Goal: Use online tool/utility: Utilize a website feature to perform a specific function

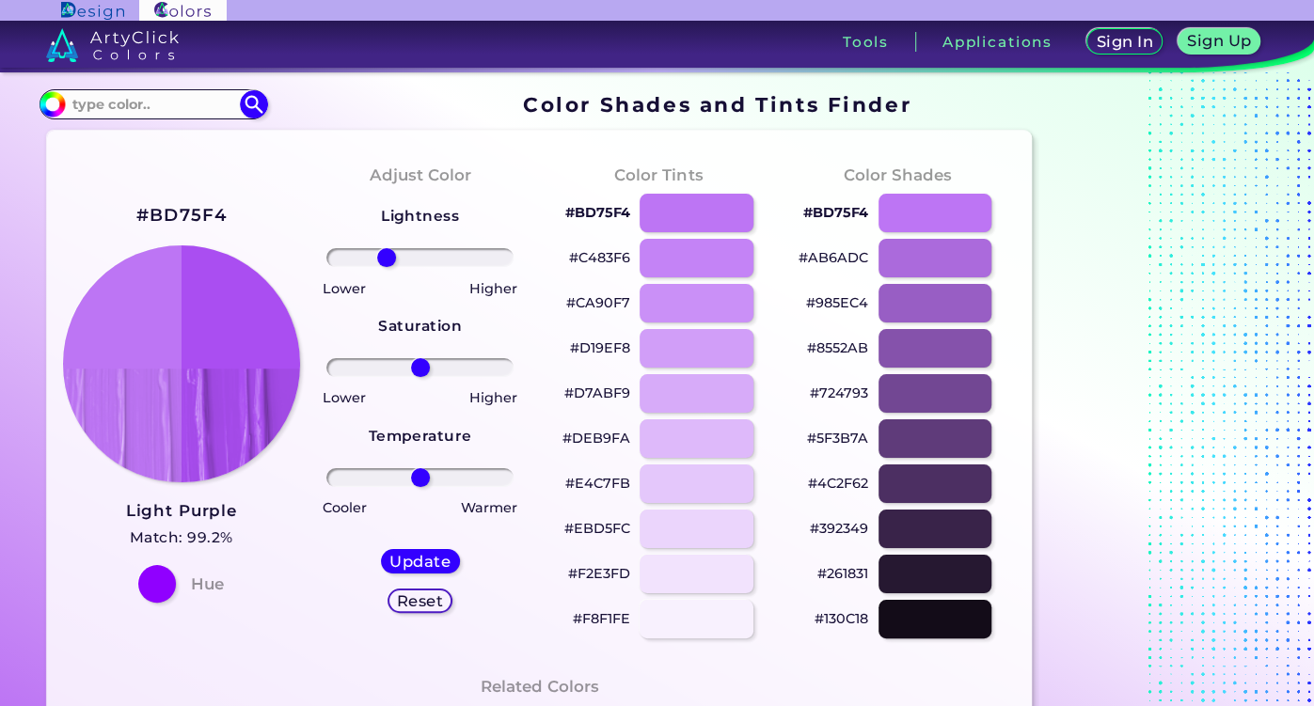
drag, startPoint x: 428, startPoint y: 252, endPoint x: 386, endPoint y: 256, distance: 42.5
type input "-40"
click at [386, 256] on input "range" at bounding box center [420, 257] width 188 height 19
drag, startPoint x: 421, startPoint y: 361, endPoint x: 388, endPoint y: 368, distance: 33.6
type input "-37"
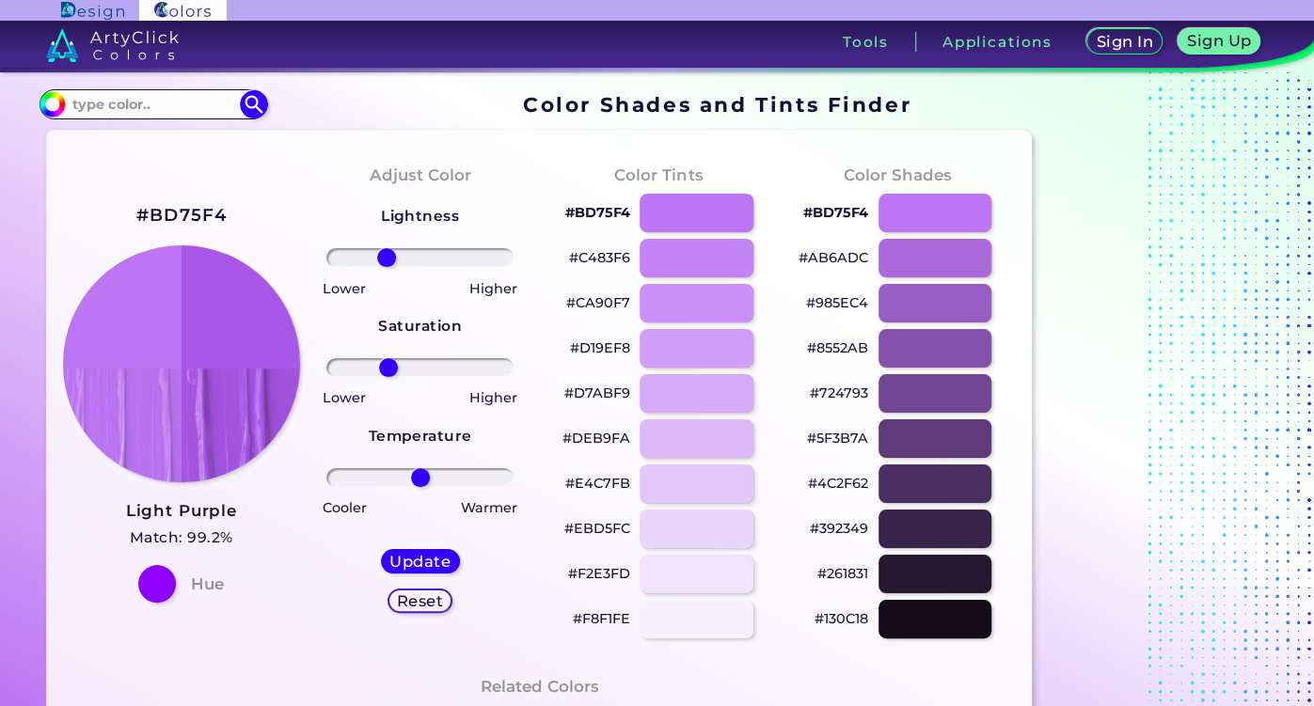
click at [388, 368] on input "range" at bounding box center [420, 367] width 188 height 19
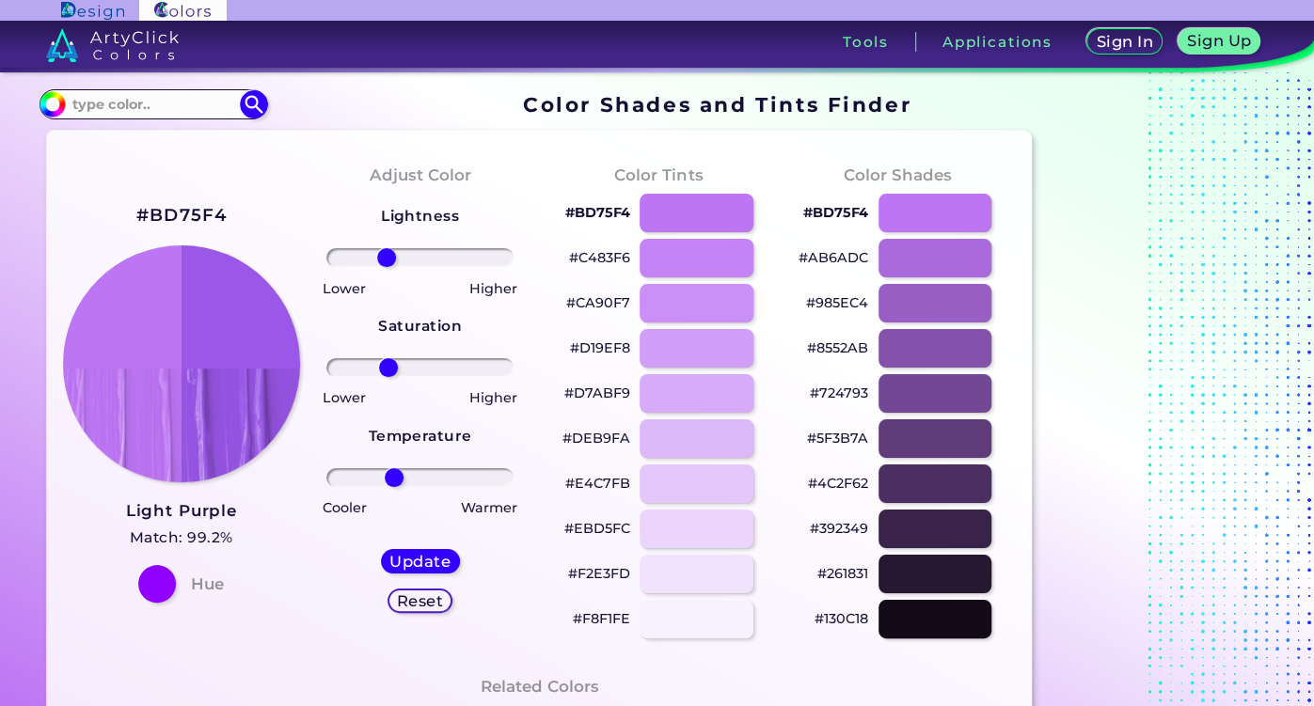
drag, startPoint x: 418, startPoint y: 475, endPoint x: 393, endPoint y: 471, distance: 24.7
type input "-31"
click at [393, 471] on input "range" at bounding box center [420, 477] width 188 height 19
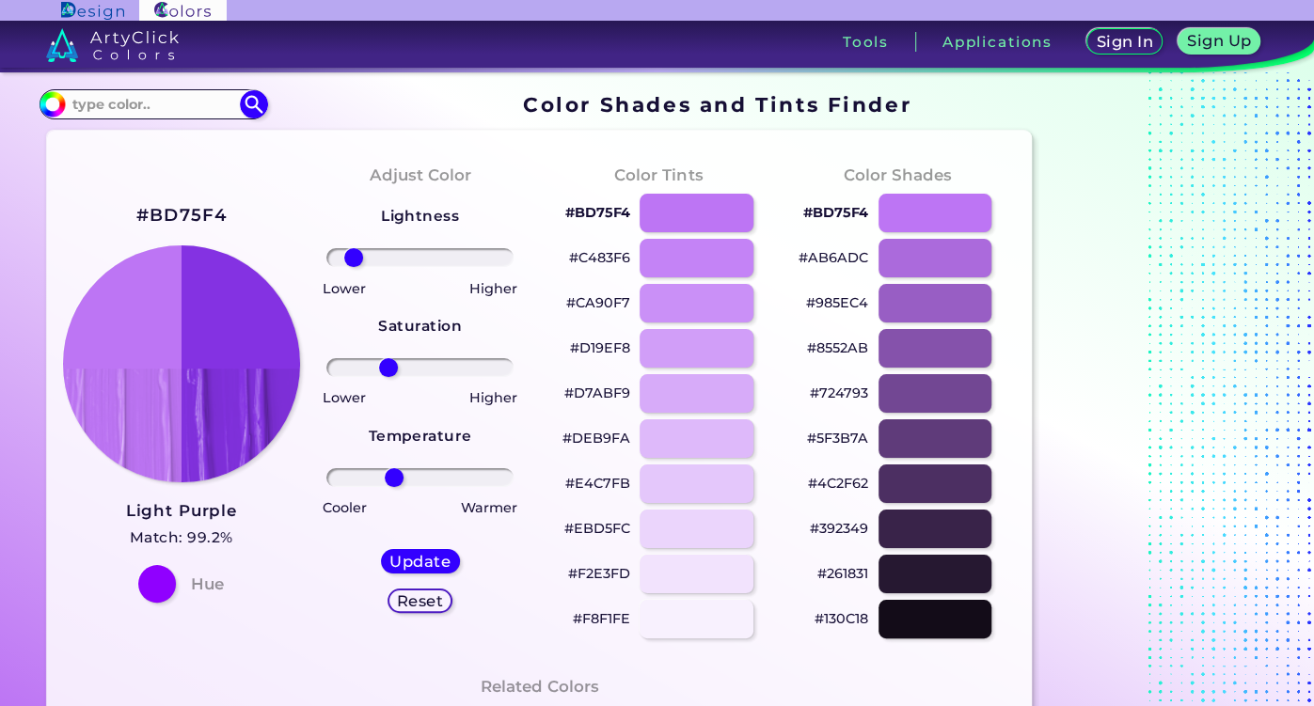
drag, startPoint x: 383, startPoint y: 254, endPoint x: 353, endPoint y: 256, distance: 30.2
type input "-79"
click at [353, 256] on input "range" at bounding box center [420, 257] width 188 height 19
click at [388, 370] on input "range" at bounding box center [420, 367] width 188 height 19
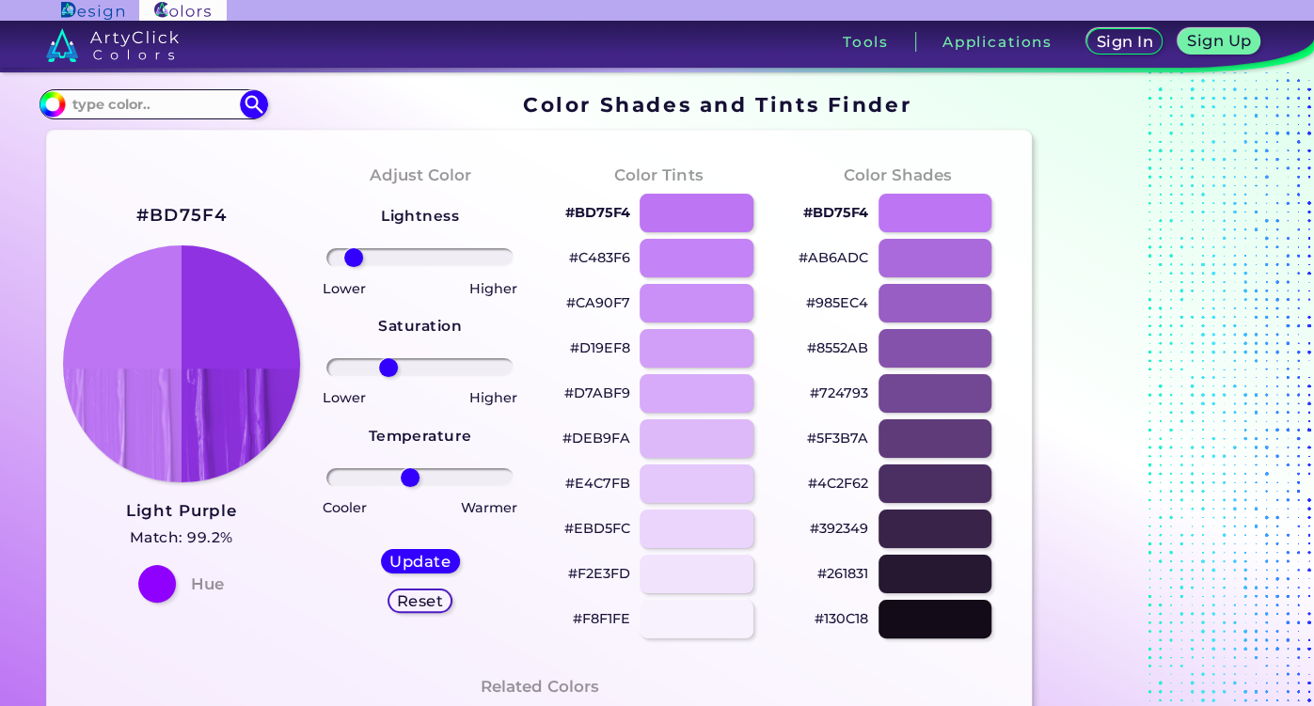
drag, startPoint x: 396, startPoint y: 473, endPoint x: 409, endPoint y: 479, distance: 14.3
type input "-13"
click at [409, 479] on input "range" at bounding box center [420, 477] width 188 height 19
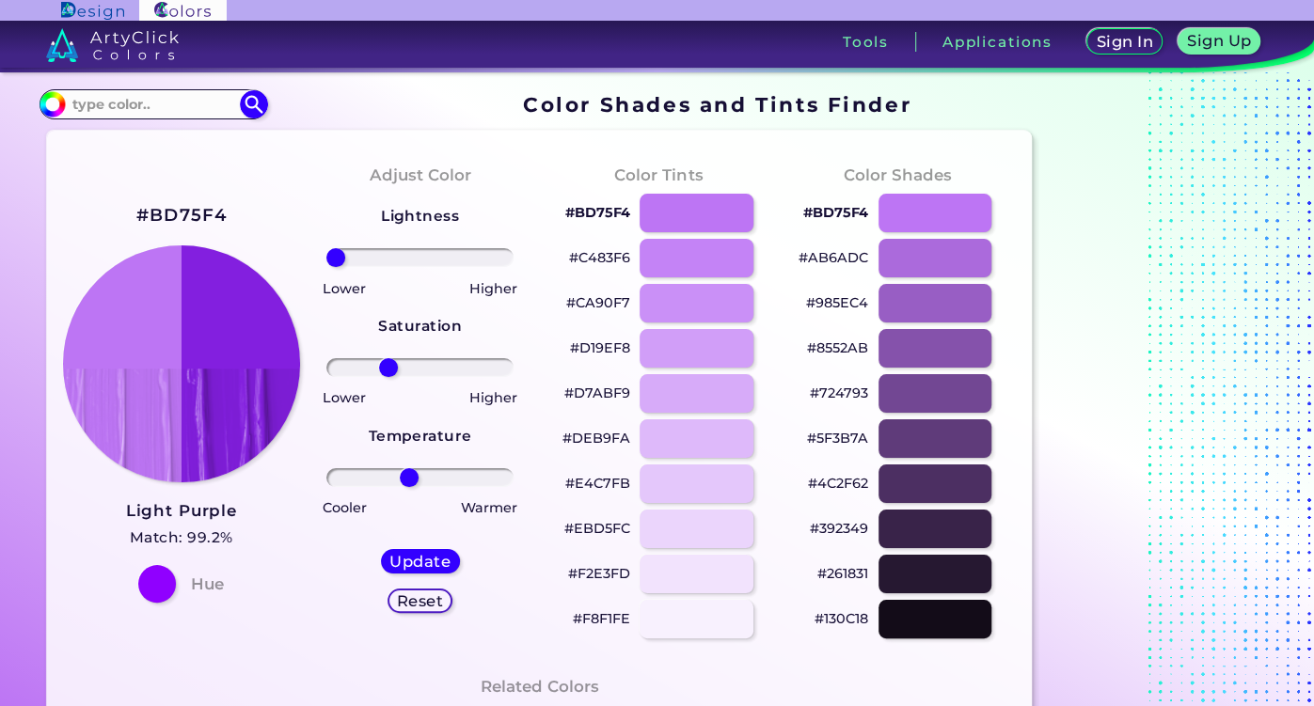
drag, startPoint x: 359, startPoint y: 256, endPoint x: 319, endPoint y: 253, distance: 40.5
type input "-100"
click at [326, 253] on input "range" at bounding box center [420, 257] width 188 height 19
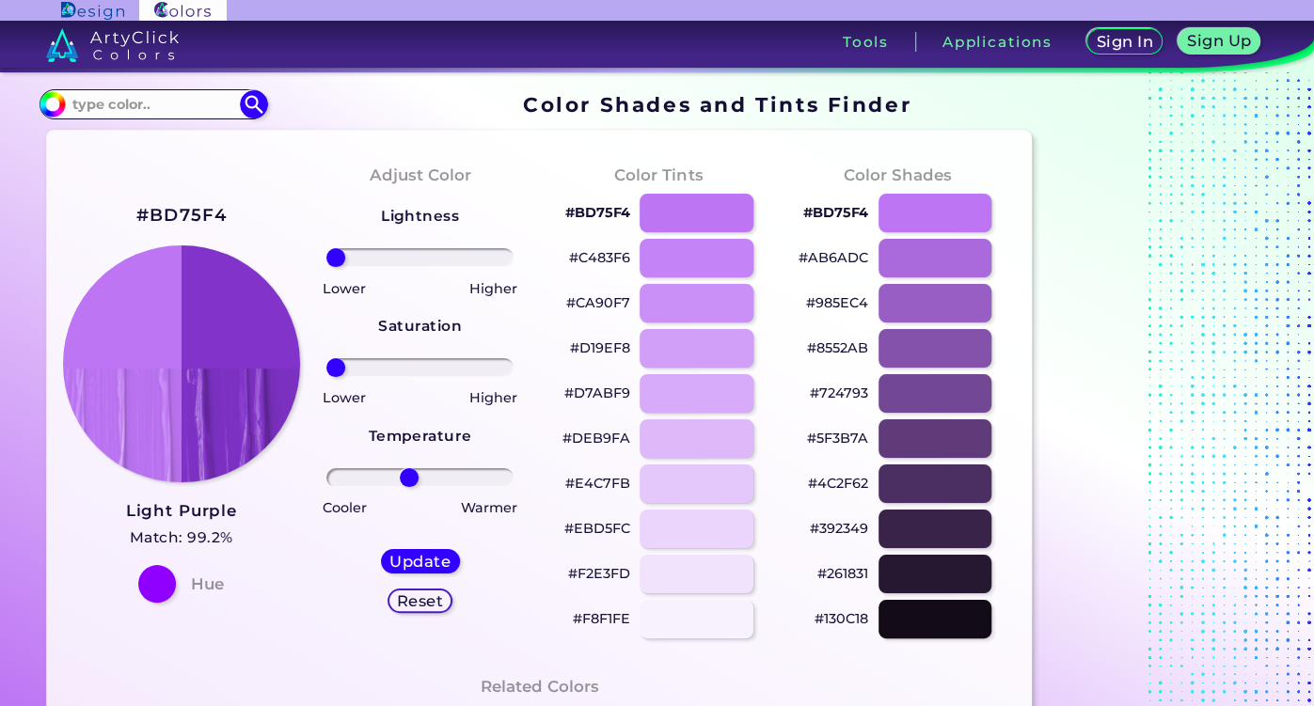
drag, startPoint x: 387, startPoint y: 367, endPoint x: 324, endPoint y: 360, distance: 63.3
type input "-100"
click at [326, 360] on input "range" at bounding box center [420, 367] width 188 height 19
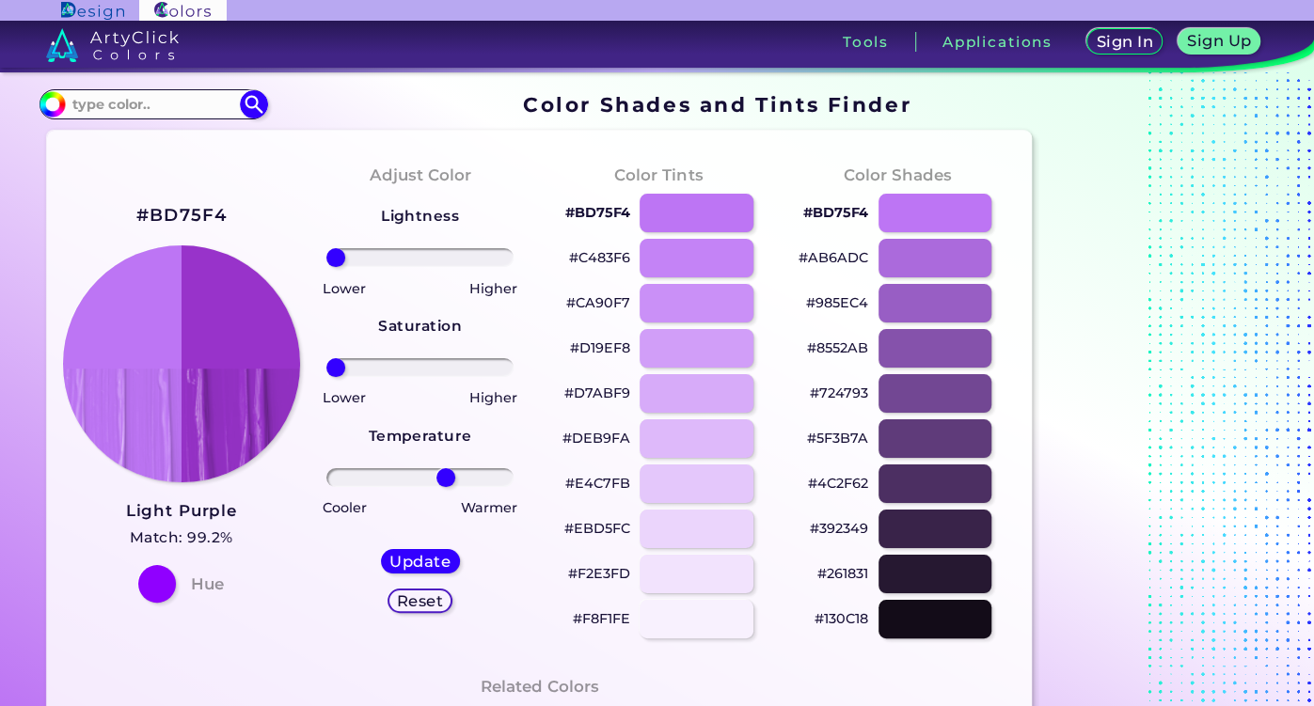
drag, startPoint x: 402, startPoint y: 481, endPoint x: 446, endPoint y: 482, distance: 44.2
type input "31"
click at [446, 482] on input "range" at bounding box center [420, 477] width 188 height 19
click at [441, 559] on h5 "Update" at bounding box center [419, 561] width 61 height 15
type input "#9833ca"
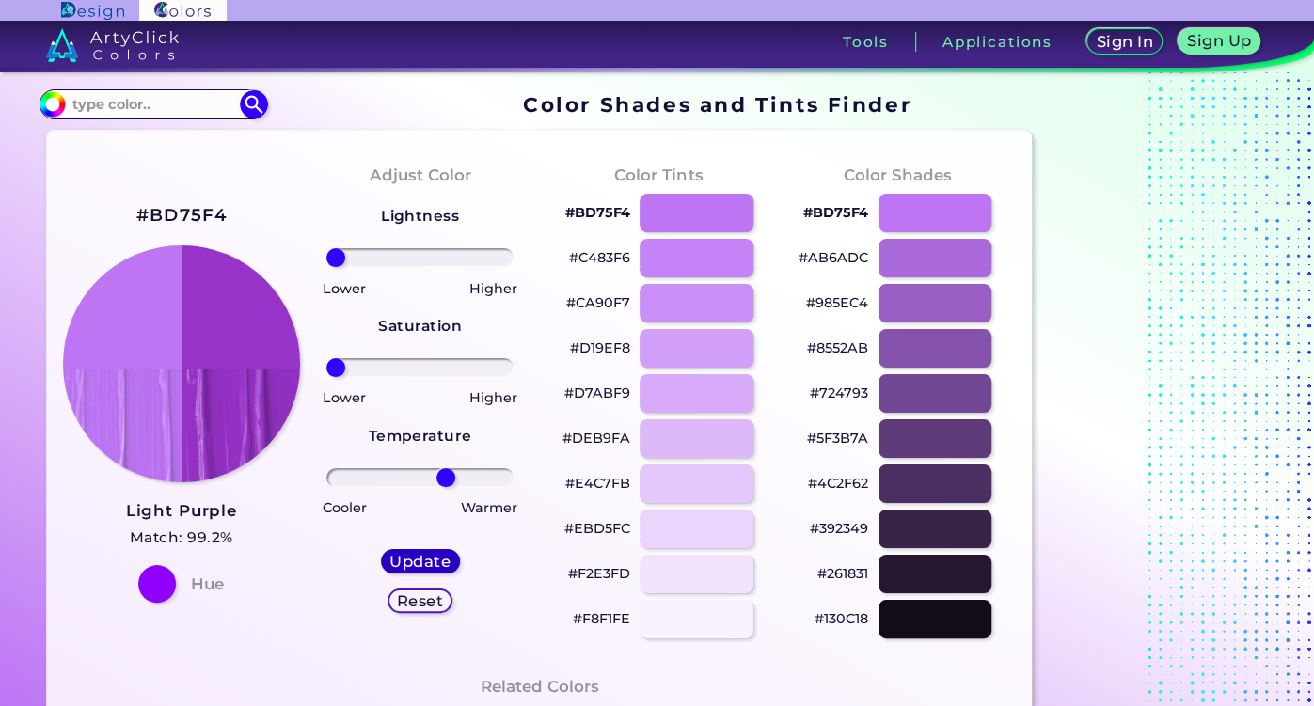
type input "0"
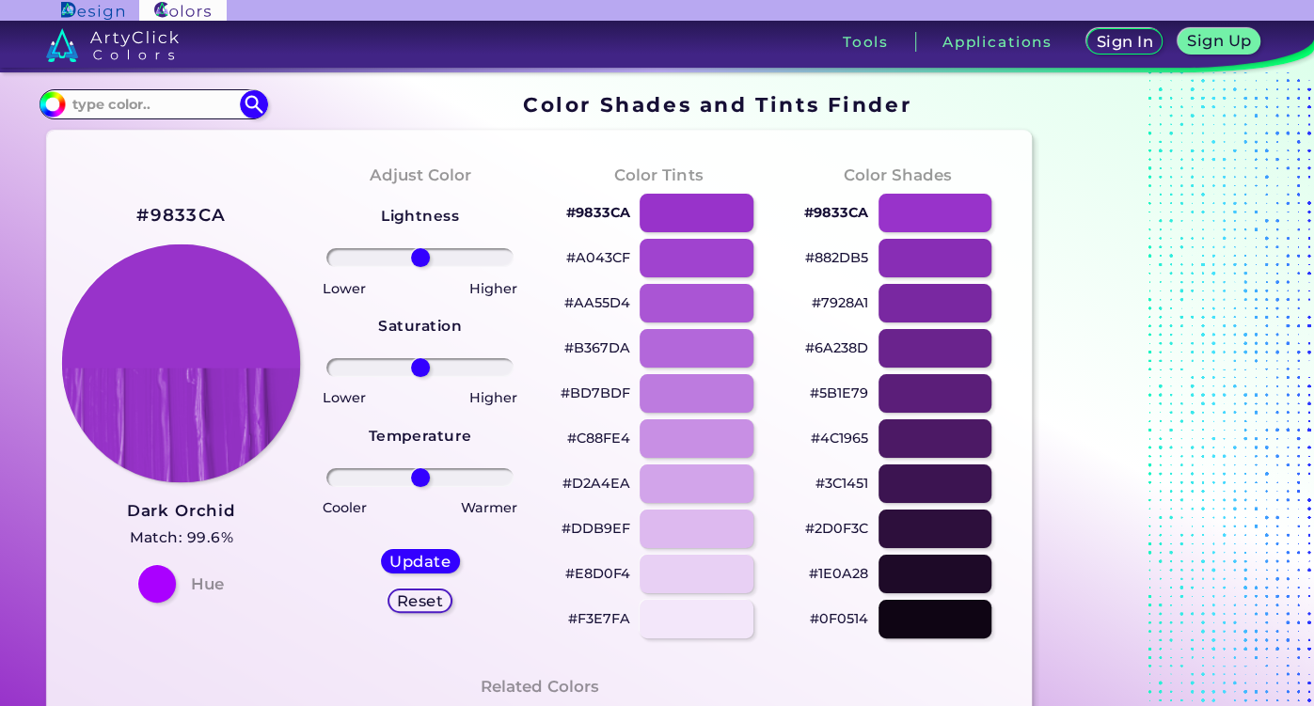
click at [192, 401] on img at bounding box center [181, 363] width 239 height 239
click at [460, 239] on div "Lightness Saturation Temperature Lower Higher Lower Higher Cooler Warmer Update…" at bounding box center [420, 416] width 209 height 451
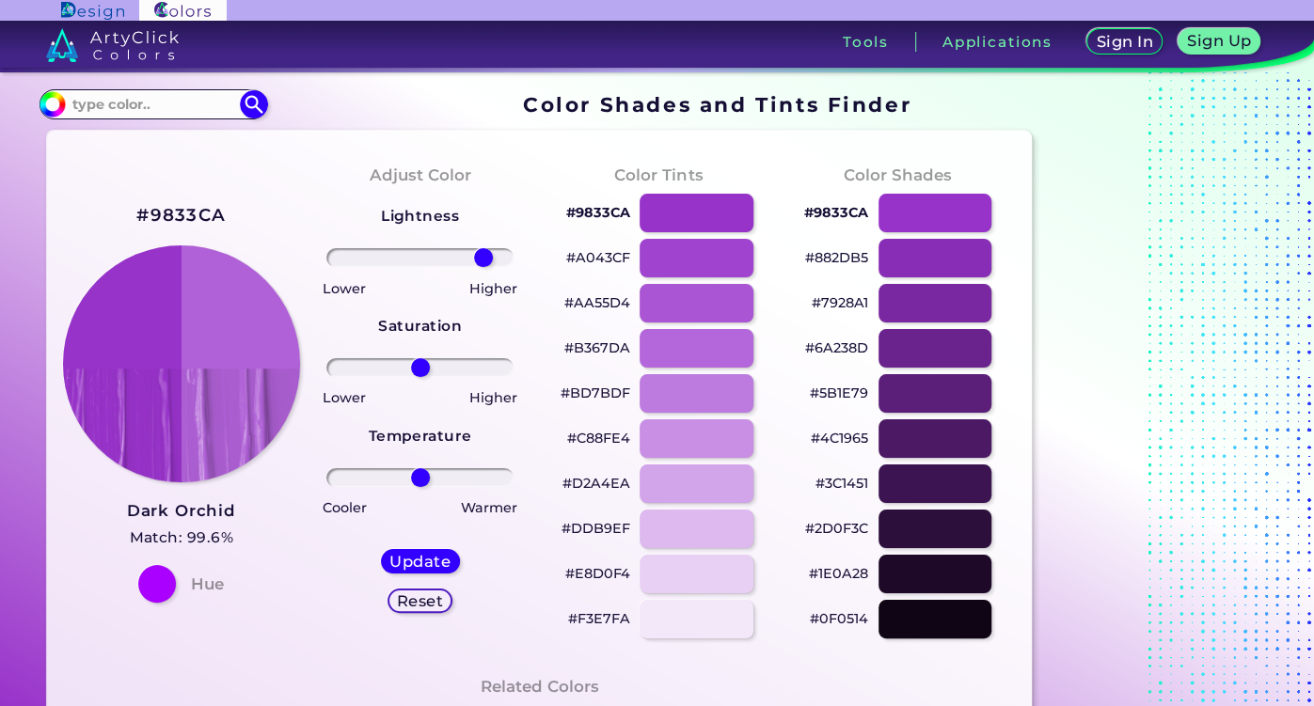
drag, startPoint x: 427, startPoint y: 257, endPoint x: 483, endPoint y: 259, distance: 56.5
type input "75"
click at [483, 259] on input "range" at bounding box center [420, 257] width 188 height 19
click at [430, 560] on h5 "Update" at bounding box center [419, 561] width 64 height 16
type input "#b061d7"
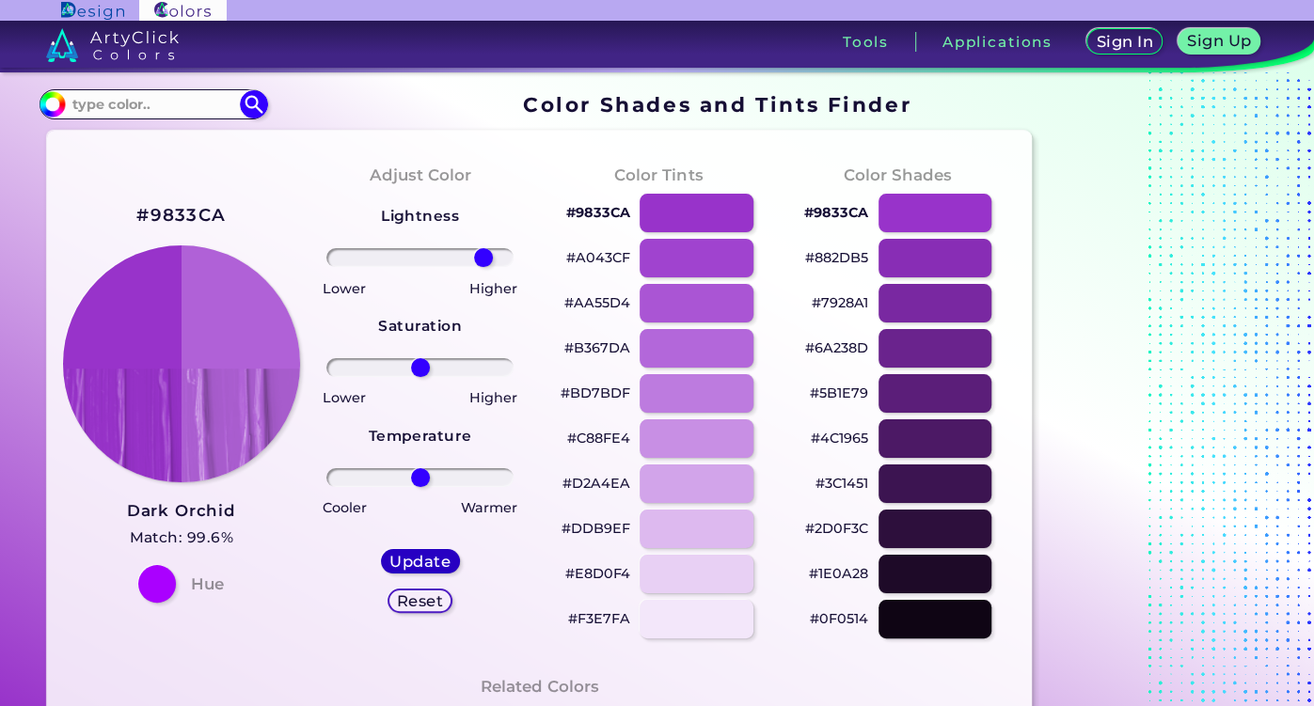
type input "0"
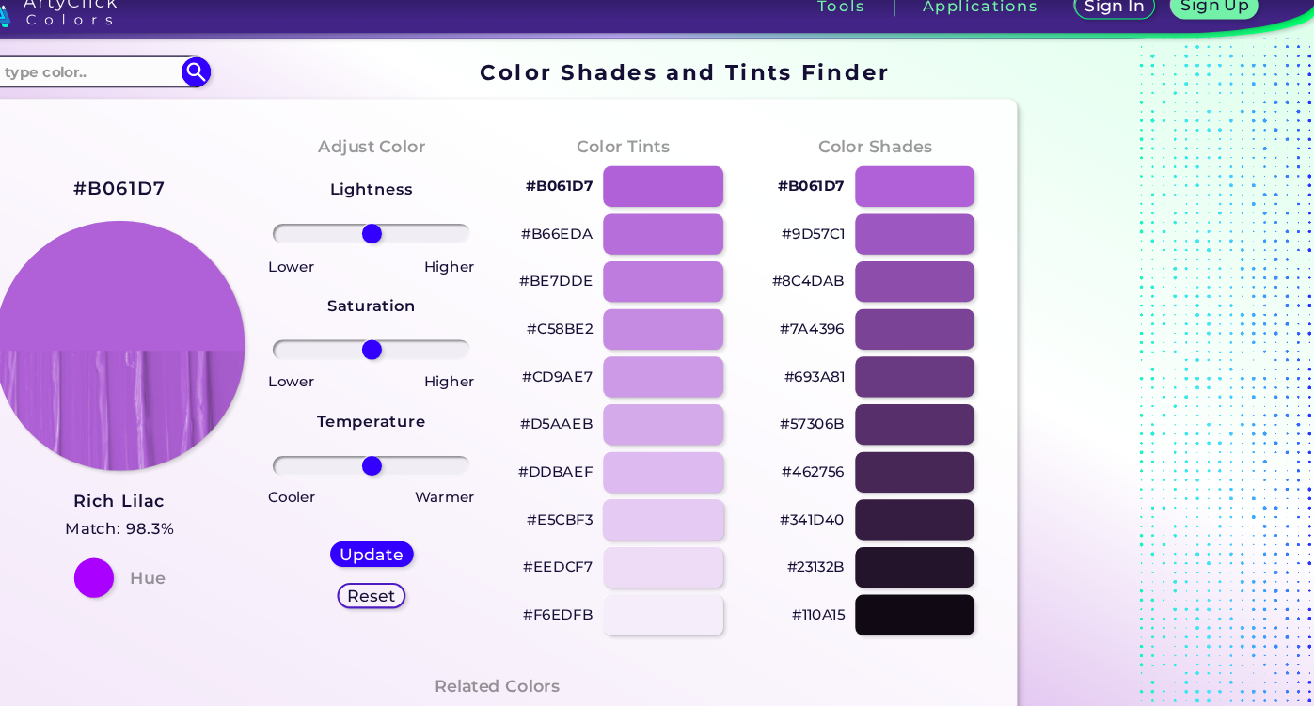
click at [679, 528] on div at bounding box center [696, 529] width 115 height 39
type input "#e5cbf3"
